Goal: Task Accomplishment & Management: Use online tool/utility

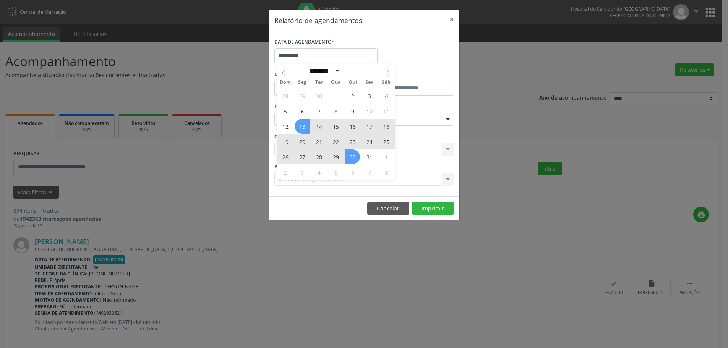
select select "*"
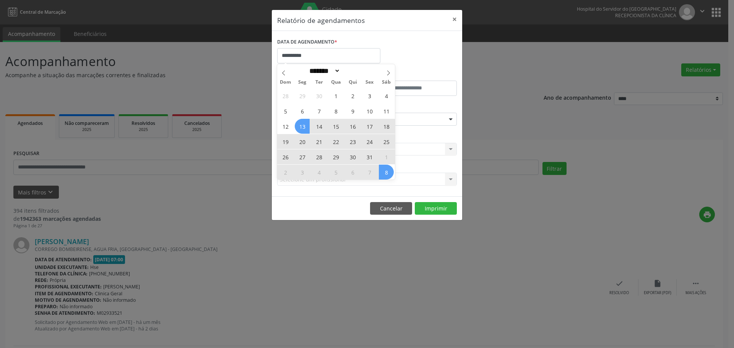
click at [385, 171] on div "28 29 30 1 2 3 4 5 6 7 8 9 10 11 12 13 14 15 16 17 18 19 20 21 22 23 24 25 26 2…" at bounding box center [336, 134] width 118 height 92
click at [385, 170] on span "8" at bounding box center [386, 172] width 15 height 15
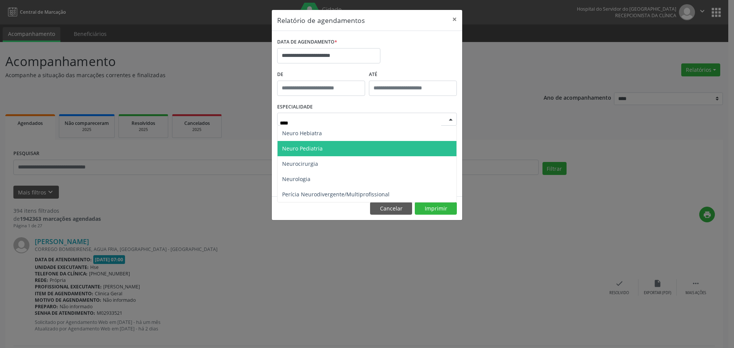
click at [345, 143] on span "Neuro Pediatria" at bounding box center [366, 148] width 179 height 15
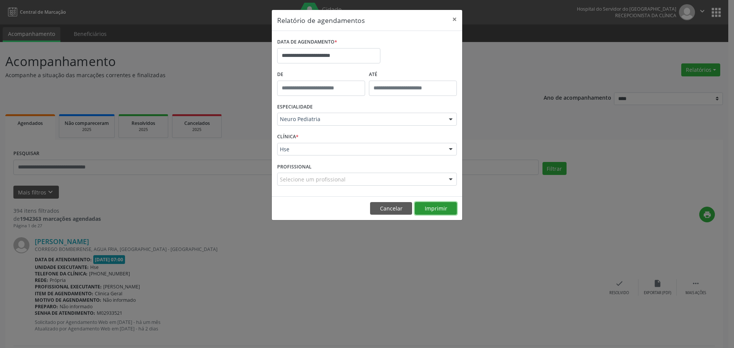
click at [429, 206] on button "Imprimir" at bounding box center [436, 208] width 42 height 13
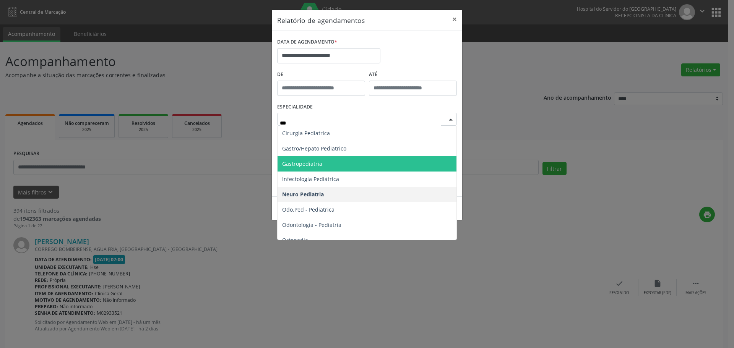
type input "****"
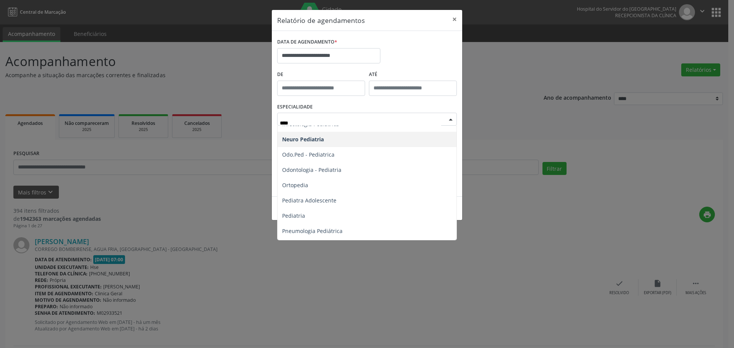
scroll to position [69, 0]
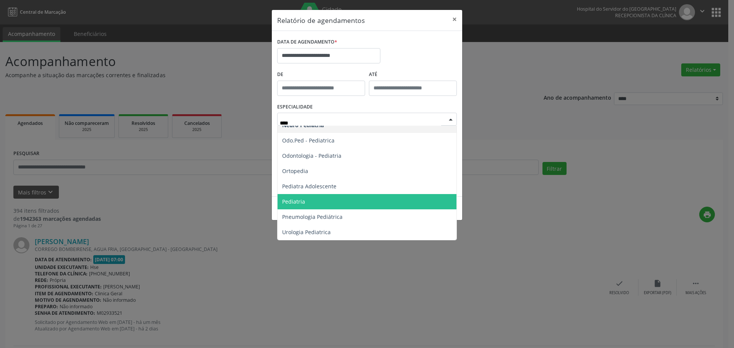
click at [337, 197] on span "Pediatria" at bounding box center [366, 201] width 179 height 15
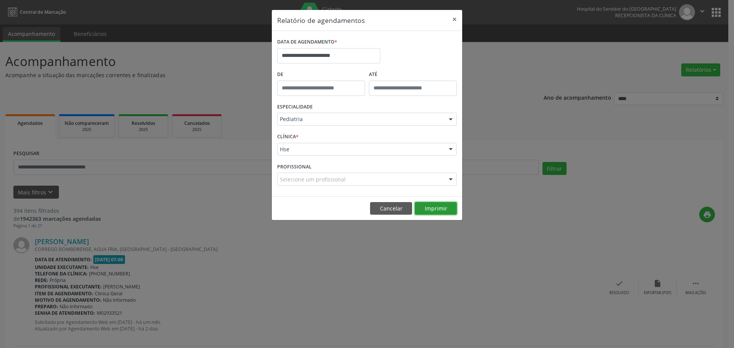
click at [433, 209] on button "Imprimir" at bounding box center [436, 208] width 42 height 13
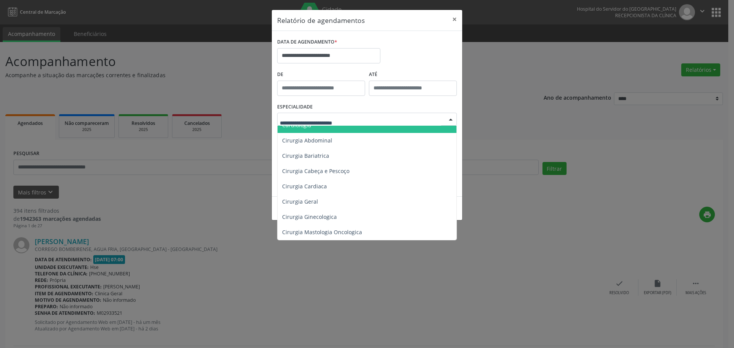
click at [379, 108] on div "ESPECIALIDADE Todas as especialidades Alergologia Angiologia Arritmologia Cardi…" at bounding box center [366, 116] width 183 height 30
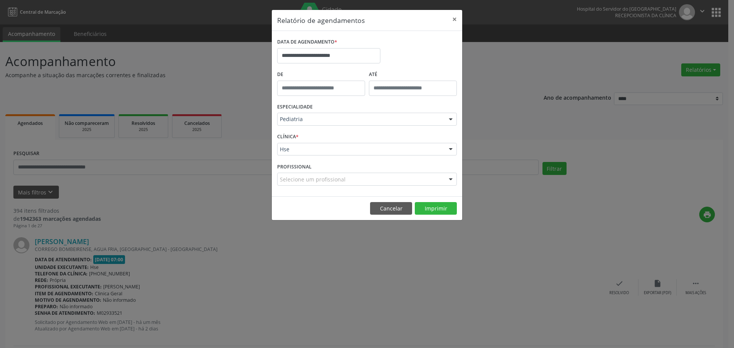
click at [443, 175] on div "Selecione um profissional" at bounding box center [367, 179] width 180 height 13
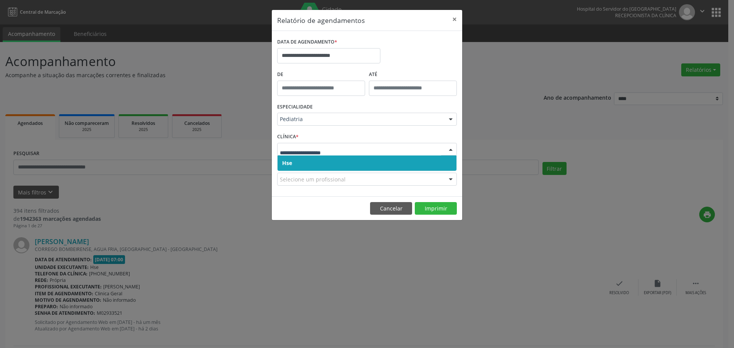
click at [355, 169] on span "Hse" at bounding box center [366, 163] width 179 height 15
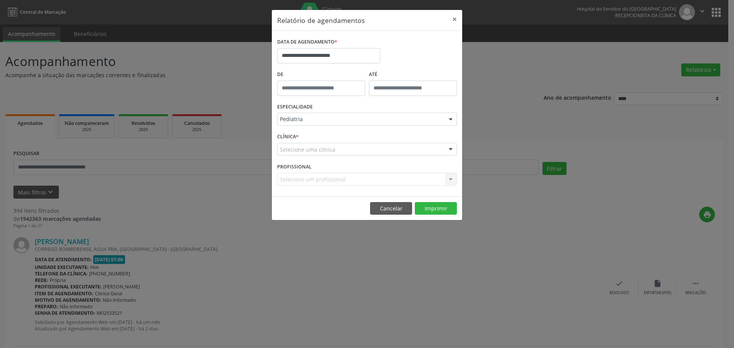
click at [358, 151] on div "Selecione uma clínica" at bounding box center [367, 149] width 180 height 13
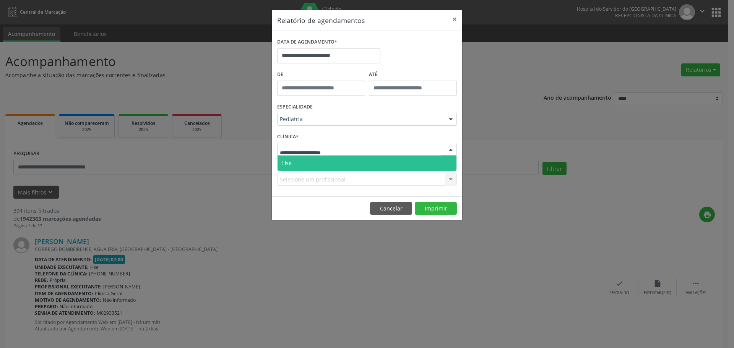
click at [352, 163] on span "Hse" at bounding box center [366, 163] width 179 height 15
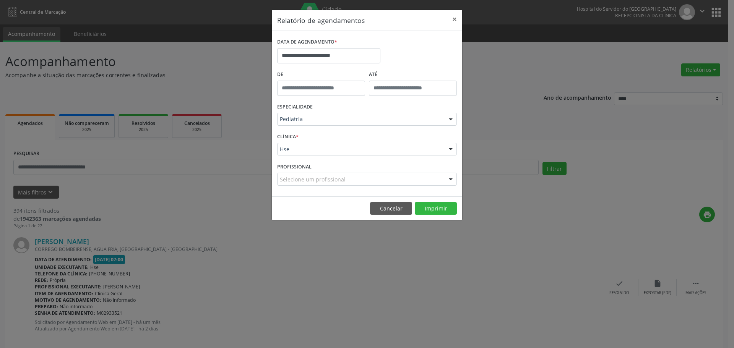
click at [349, 178] on div "Selecione um profissional" at bounding box center [367, 179] width 180 height 13
type input "*"
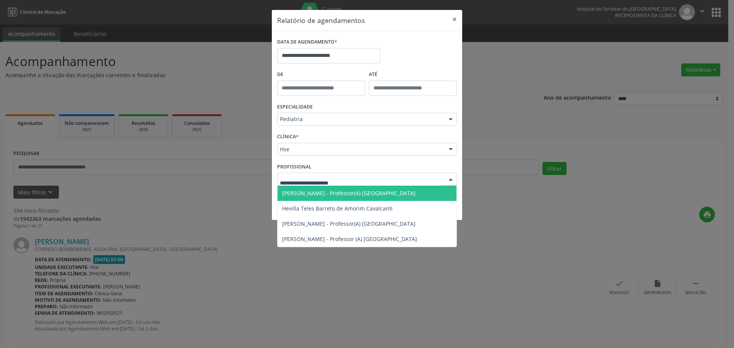
click at [351, 165] on div "PROFISSIONAL [PERSON_NAME] - Professor(A) Nassau Hevilla [PERSON_NAME] de [PERS…" at bounding box center [366, 176] width 183 height 30
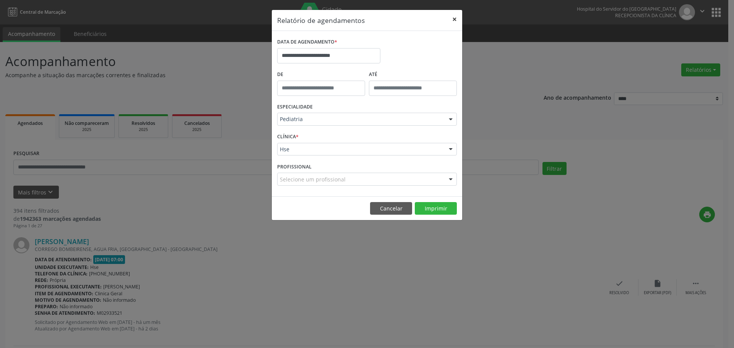
click at [452, 19] on button "×" at bounding box center [454, 19] width 15 height 19
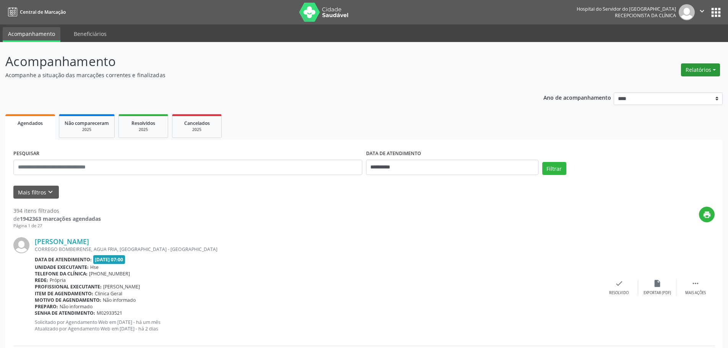
drag, startPoint x: 710, startPoint y: 69, endPoint x: 691, endPoint y: 74, distance: 19.7
click at [710, 68] on button "Relatórios" at bounding box center [700, 69] width 39 height 13
click at [661, 84] on link "Agendamentos" at bounding box center [679, 86] width 82 height 11
select select "*"
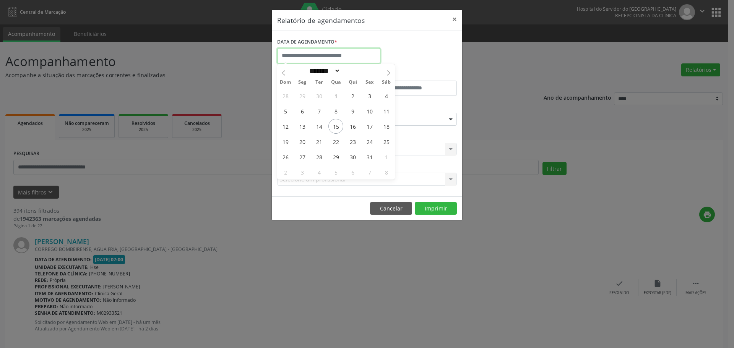
click at [342, 54] on input "text" at bounding box center [328, 55] width 103 height 15
click at [304, 126] on span "13" at bounding box center [302, 126] width 15 height 15
type input "**********"
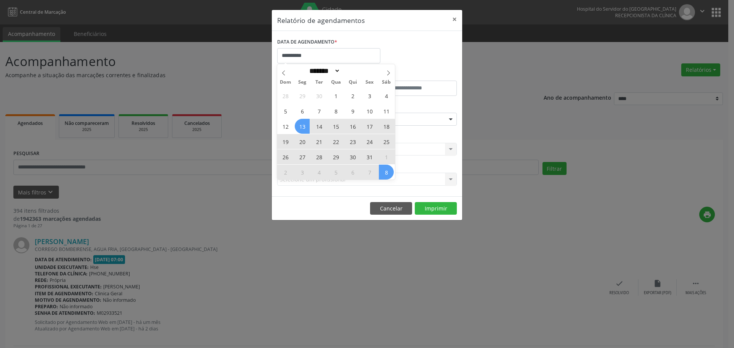
click at [388, 171] on div "28 29 30 1 2 3 4 5 6 7 8 9 10 11 12 13 14 15 16 17 18 19 20 21 22 23 24 25 26 2…" at bounding box center [336, 134] width 118 height 92
click at [388, 171] on span "8" at bounding box center [386, 172] width 15 height 15
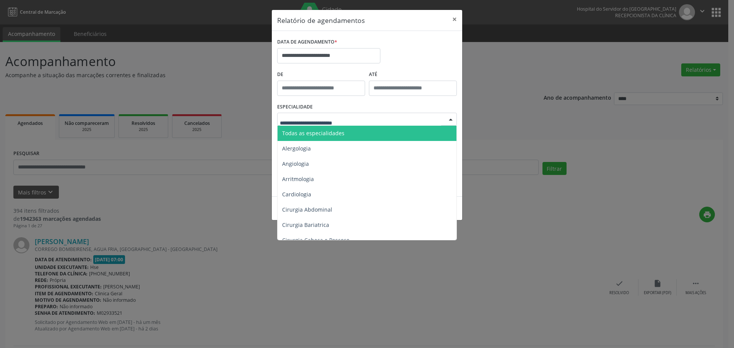
click at [327, 131] on span "Todas as especialidades" at bounding box center [313, 133] width 62 height 7
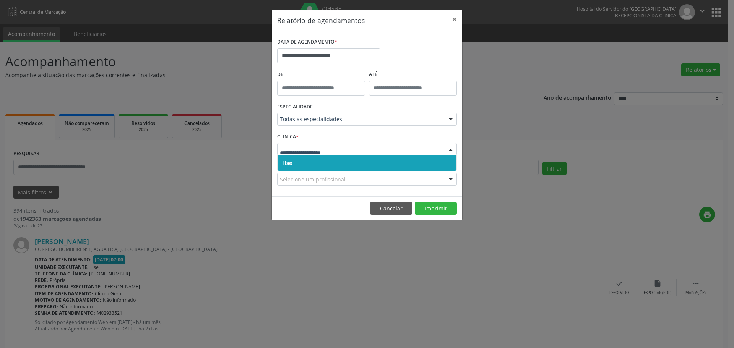
click at [350, 166] on span "Hse" at bounding box center [366, 163] width 179 height 15
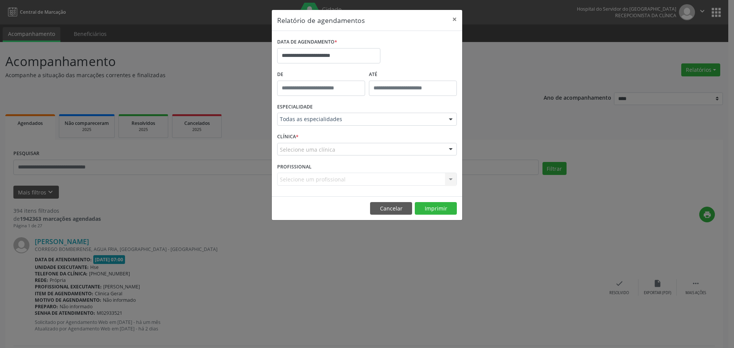
click at [354, 148] on div "Selecione uma clínica" at bounding box center [367, 149] width 180 height 13
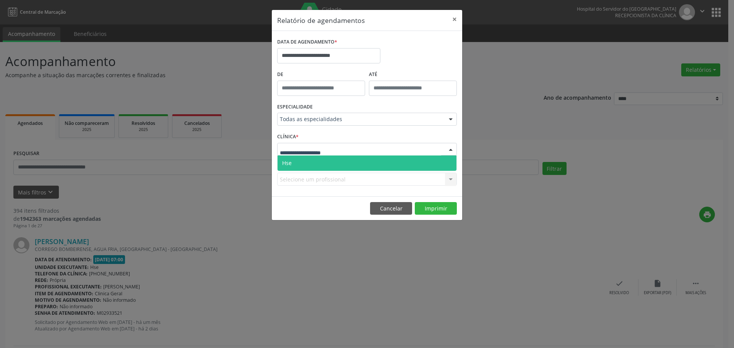
click at [336, 156] on span "Hse" at bounding box center [366, 163] width 179 height 15
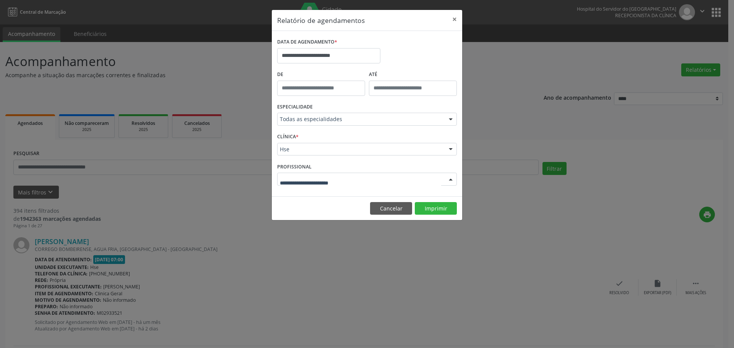
click at [365, 179] on div at bounding box center [367, 179] width 180 height 13
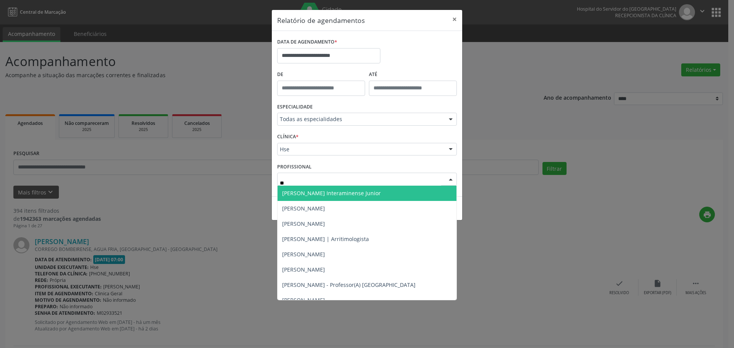
type input "***"
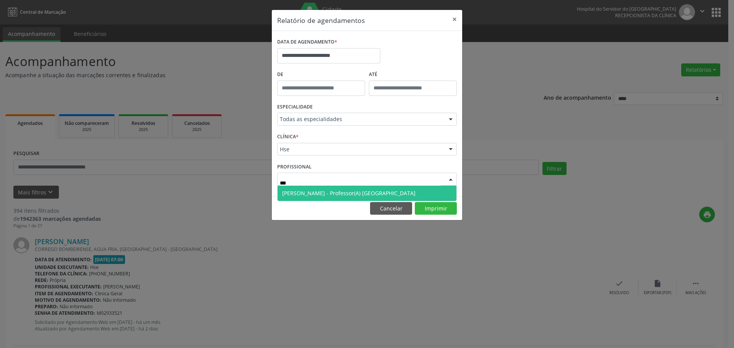
click at [355, 190] on span "[PERSON_NAME] - Professor(A) [GEOGRAPHIC_DATA]" at bounding box center [348, 193] width 133 height 7
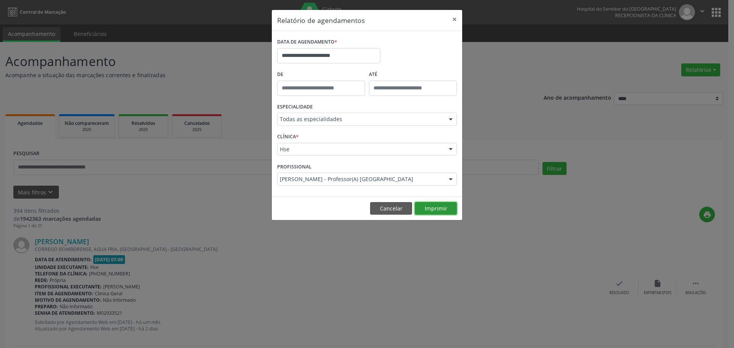
click at [428, 207] on button "Imprimir" at bounding box center [436, 208] width 42 height 13
